Goal: Information Seeking & Learning: Check status

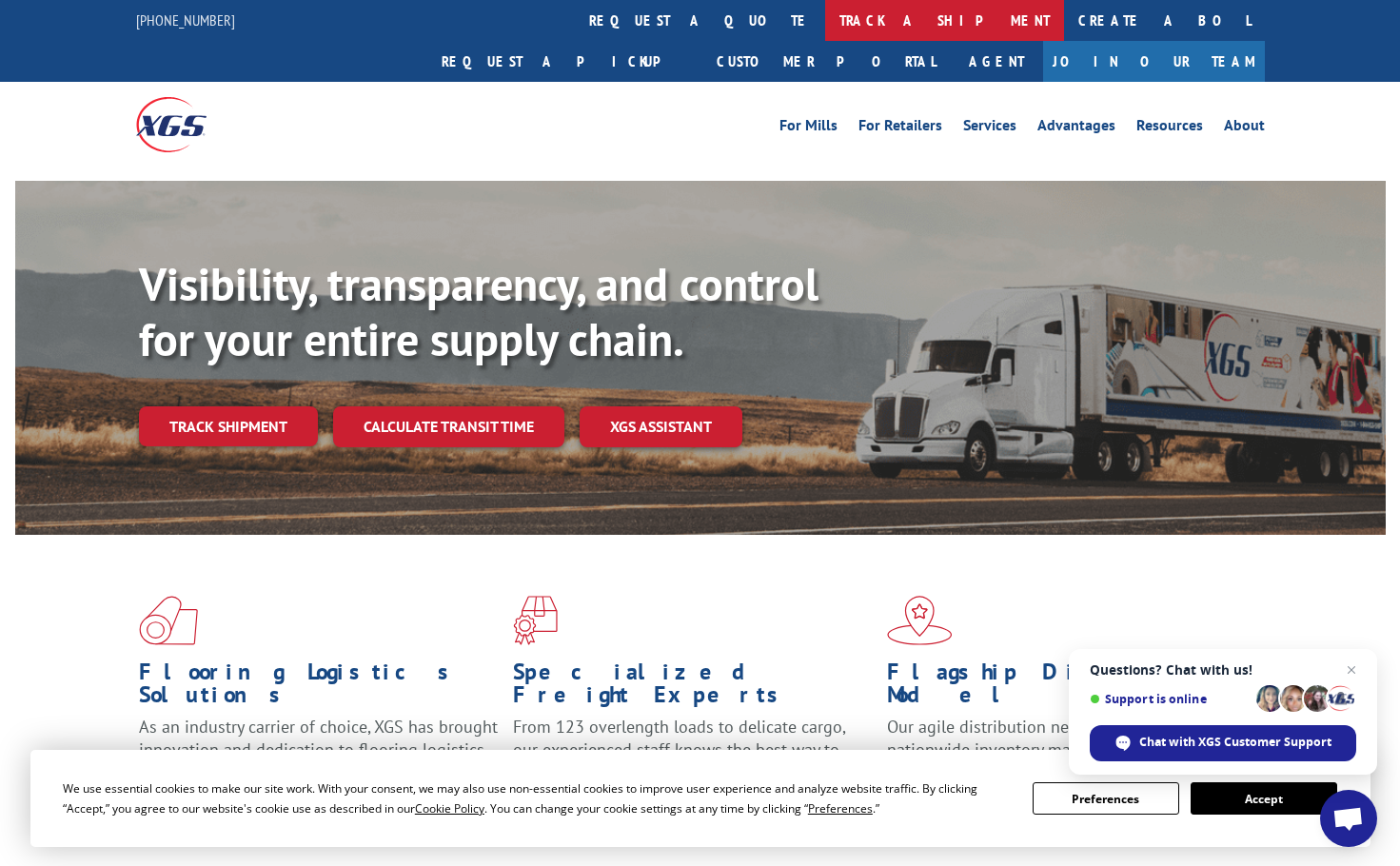
click at [825, 24] on link "track a shipment" at bounding box center [944, 20] width 239 height 41
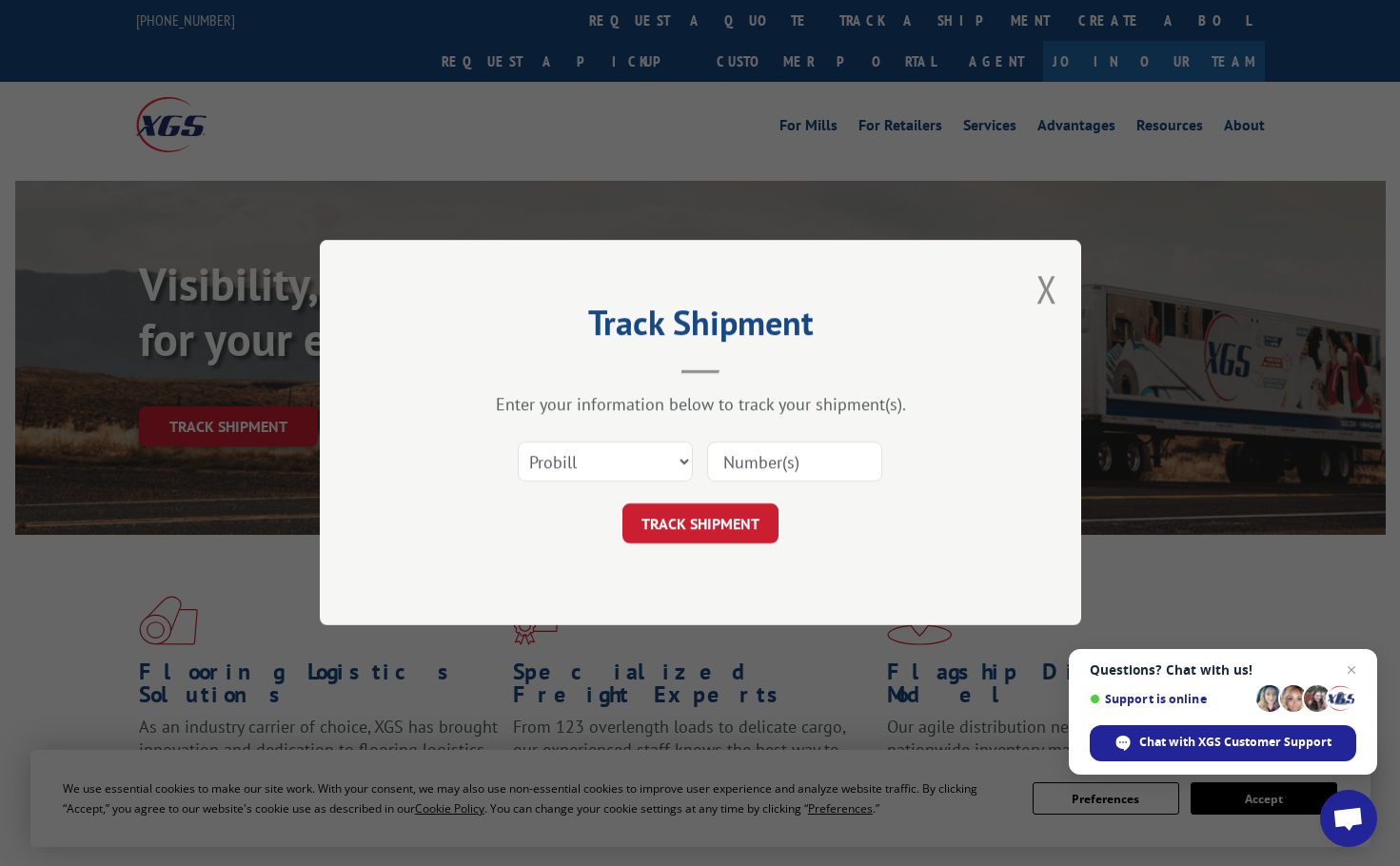
click at [755, 459] on input at bounding box center [795, 463] width 175 height 40
paste input "17009429"
type input "17009429"
click at [700, 521] on button "TRACK SHIPMENT" at bounding box center [700, 524] width 156 height 40
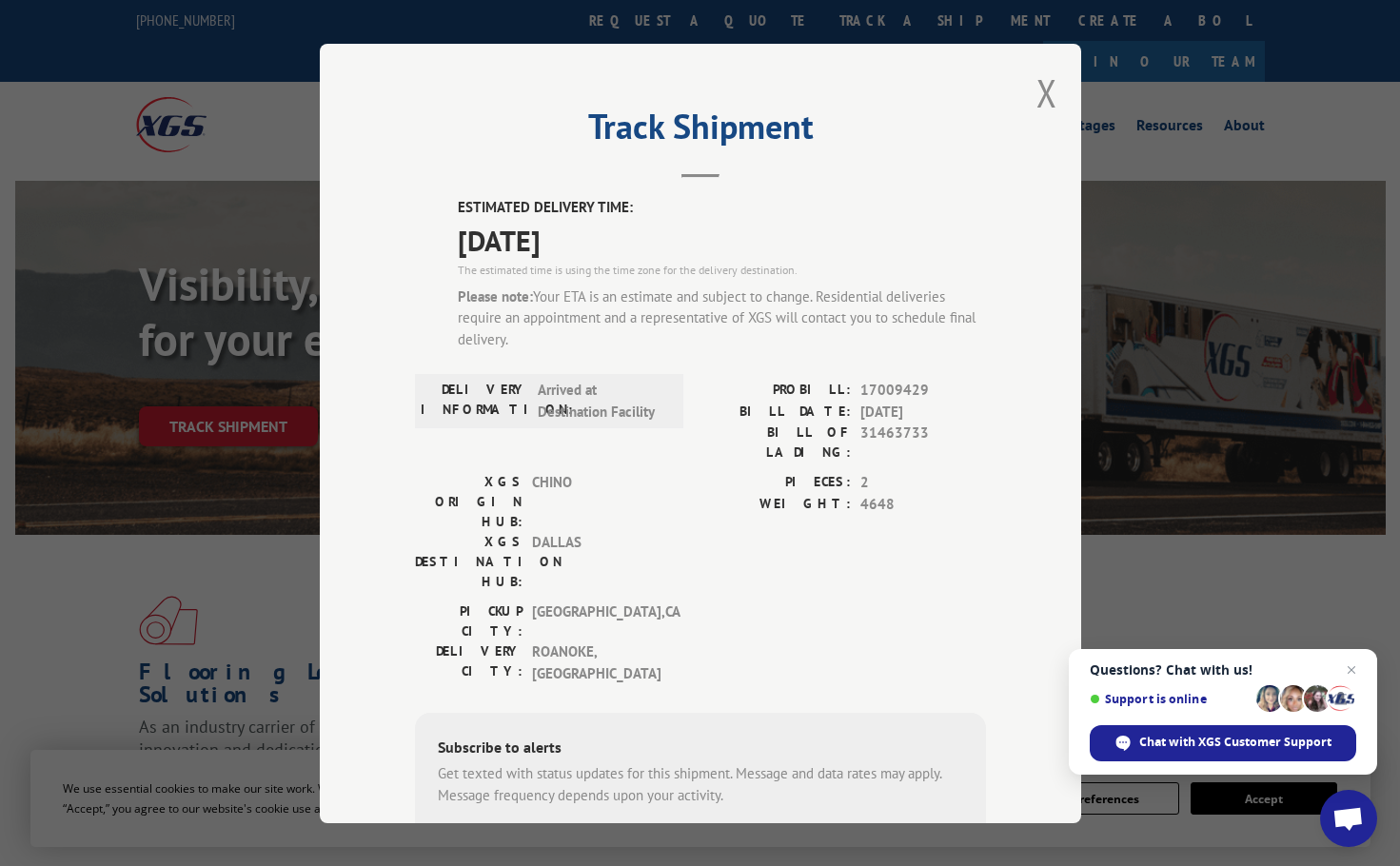
drag, startPoint x: 446, startPoint y: 207, endPoint x: 675, endPoint y: 234, distance: 230.6
click at [675, 234] on div "ESTIMATED DELIVERY TIME: [DATE] The estimated time is using the time zone for t…" at bounding box center [700, 584] width 571 height 775
copy div "ESTIMATED DELIVERY TIME: [DATE]"
drag, startPoint x: 467, startPoint y: 386, endPoint x: 667, endPoint y: 412, distance: 201.7
click at [667, 412] on div "DELIVERY INFORMATION: Arrived at Destination Facility" at bounding box center [549, 401] width 257 height 43
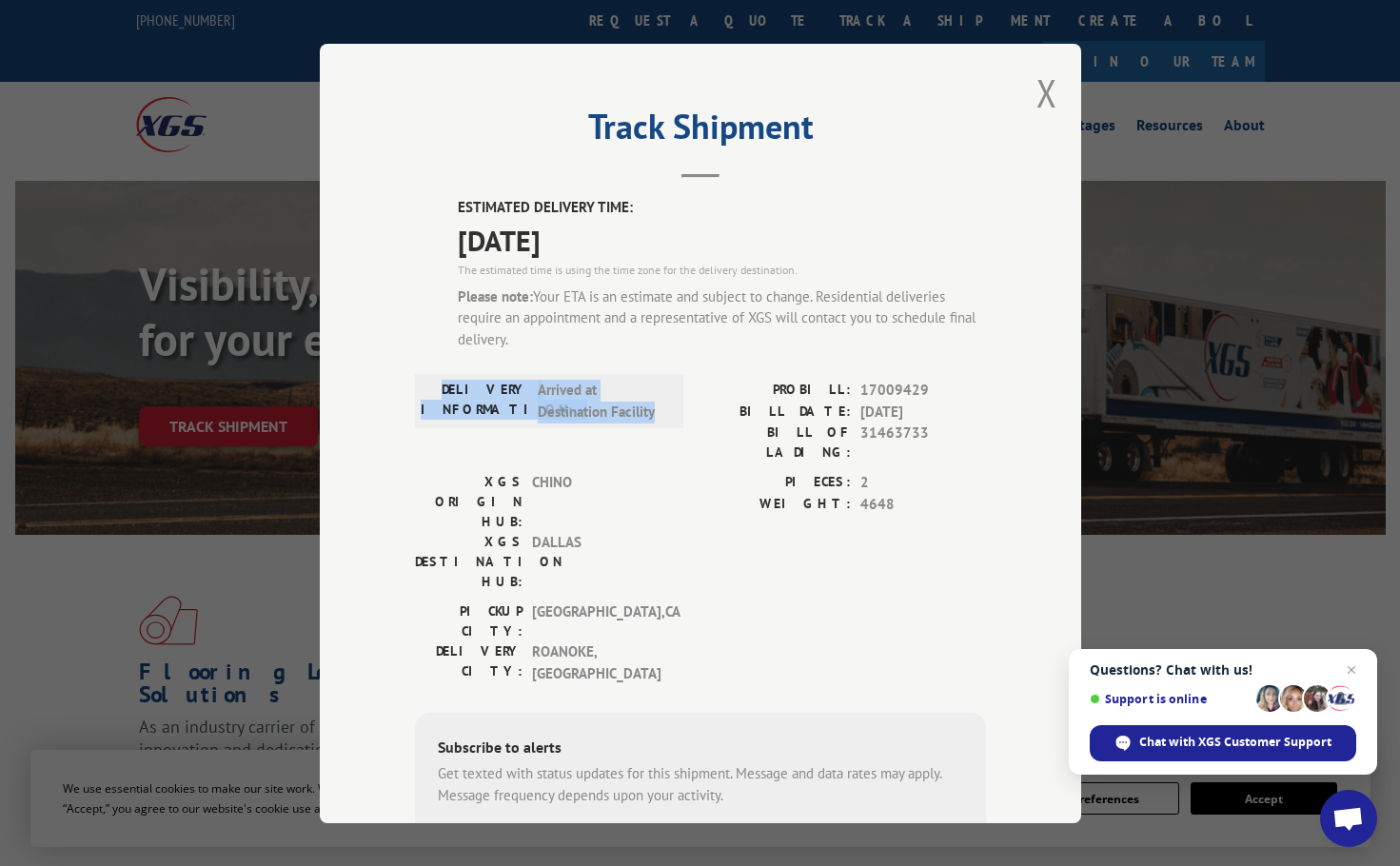
copy div "DELIVERY INFORMATION: Arrived at Destination Facility"
